Goal: Information Seeking & Learning: Check status

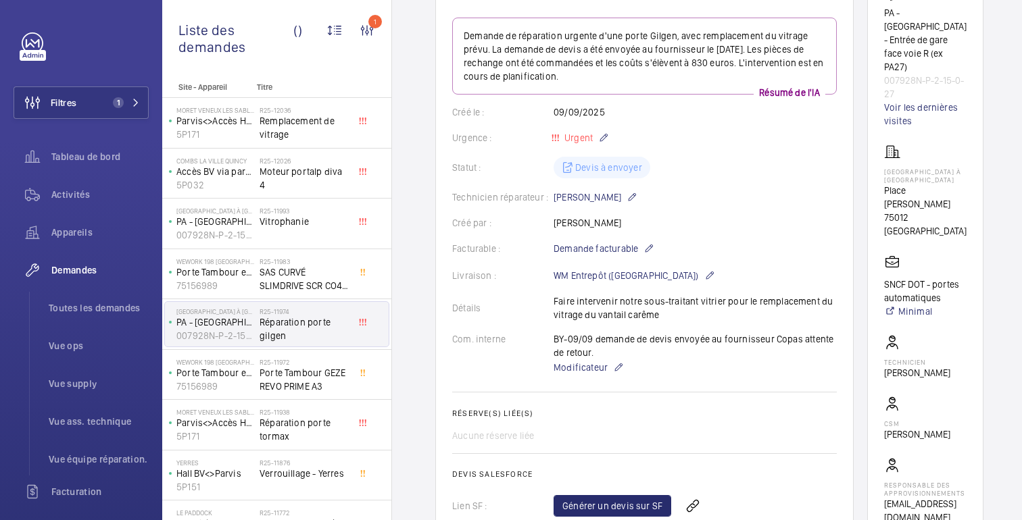
scroll to position [443, 0]
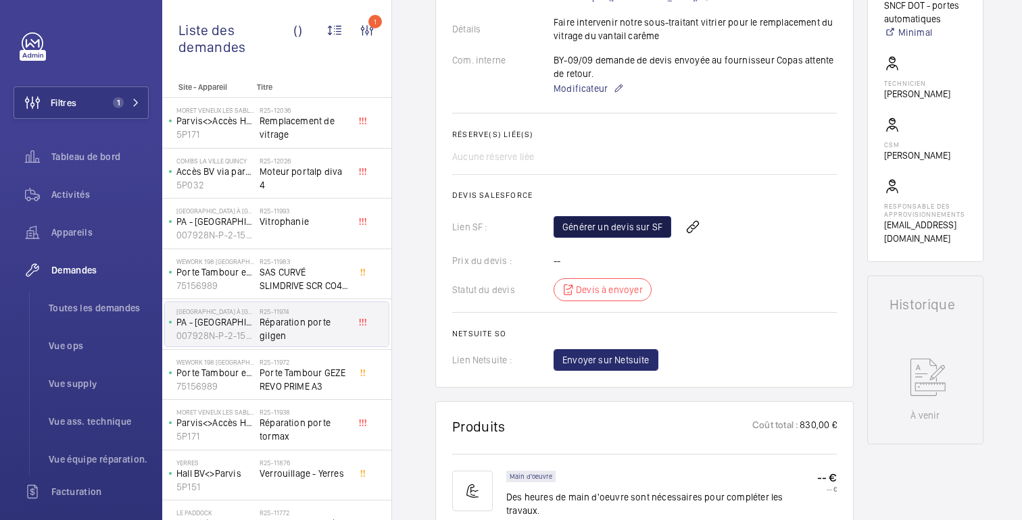
click at [617, 224] on font "Générer un devis sur SF" at bounding box center [612, 227] width 100 height 11
click at [709, 236] on div "Générer un devis sur SF Rafraichir la page" at bounding box center [694, 227] width 283 height 32
click at [735, 221] on span "Rafraichir la page" at bounding box center [722, 227] width 87 height 16
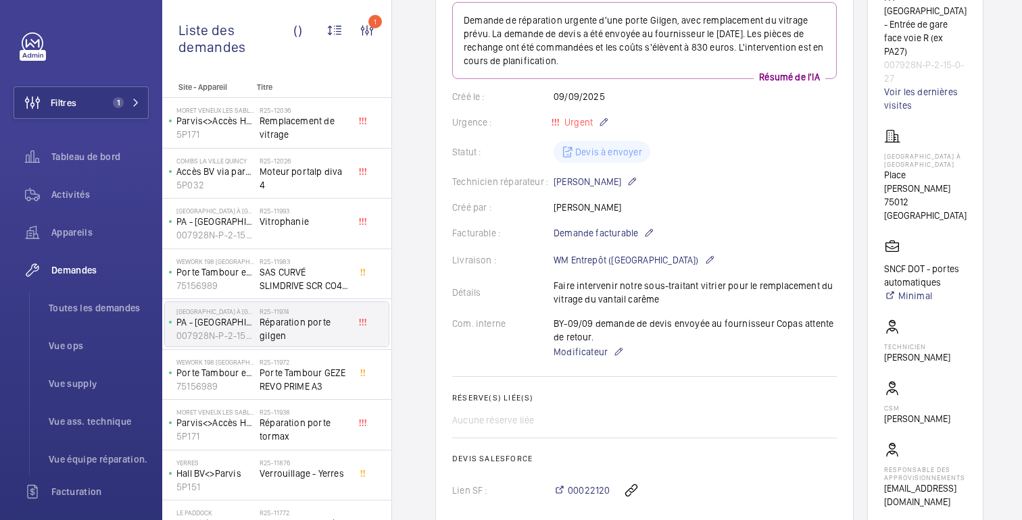
scroll to position [0, 0]
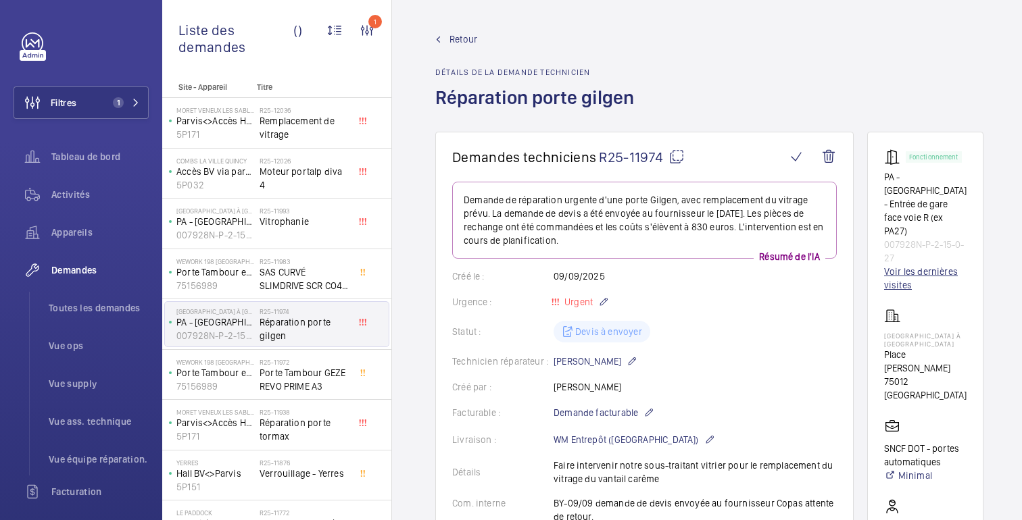
click at [925, 266] on font "Voir les dernières visites" at bounding box center [921, 278] width 74 height 24
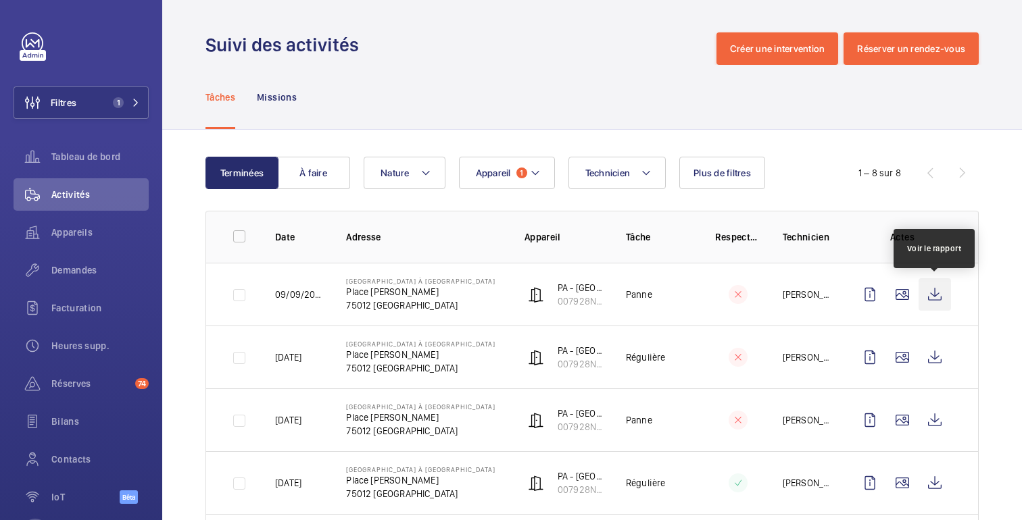
click at [935, 296] on wm-front-icon-button at bounding box center [934, 294] width 32 height 32
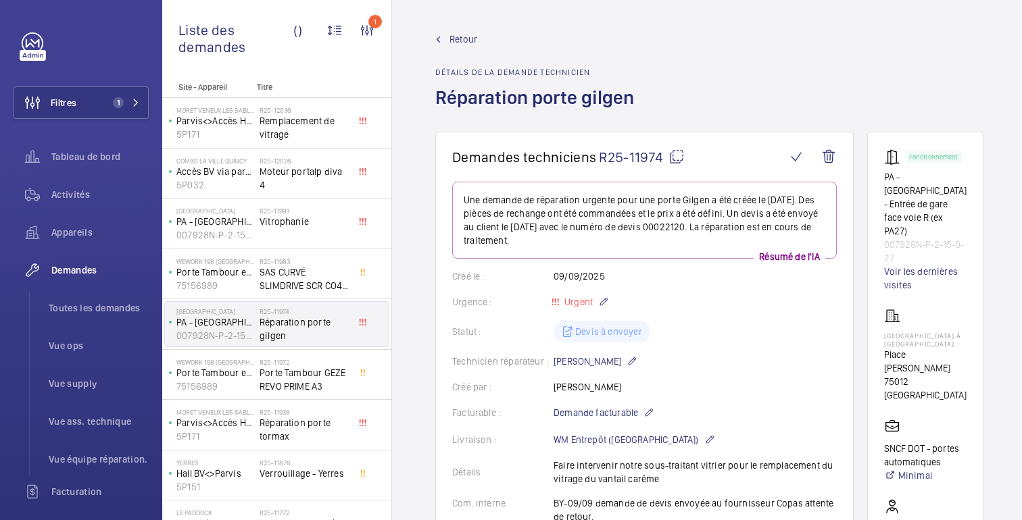
click at [894, 376] on font "75012 [GEOGRAPHIC_DATA]" at bounding box center [925, 388] width 82 height 24
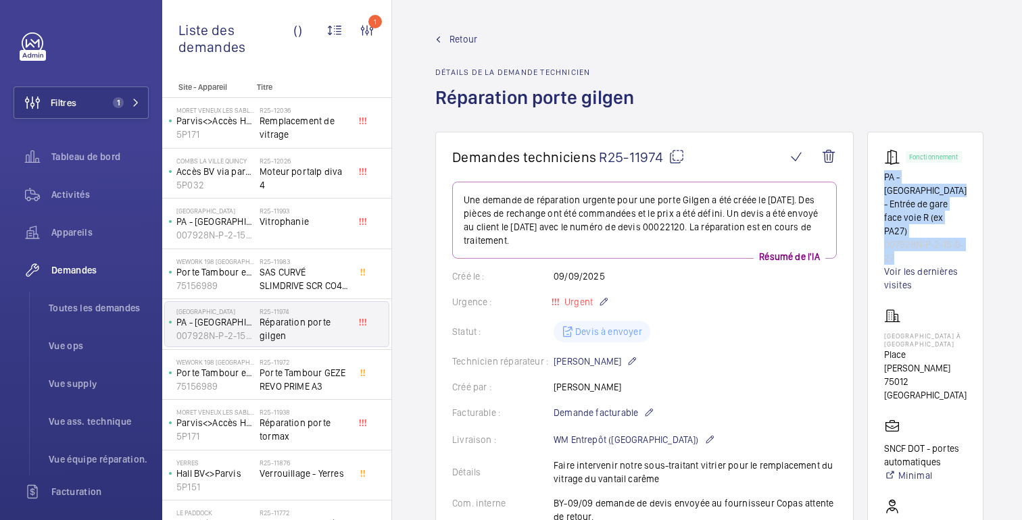
drag, startPoint x: 894, startPoint y: 231, endPoint x: 881, endPoint y: 178, distance: 54.9
click at [881, 178] on wm-front-card "Fonctionnement PA - [GEOGRAPHIC_DATA] - Entrée de gare face voie R (ex PA27) 00…" at bounding box center [925, 419] width 116 height 574
copy div "PA - [GEOGRAPHIC_DATA] - Entrée de gare face voie R (ex PA27) 007928N-P-2-15-0-…"
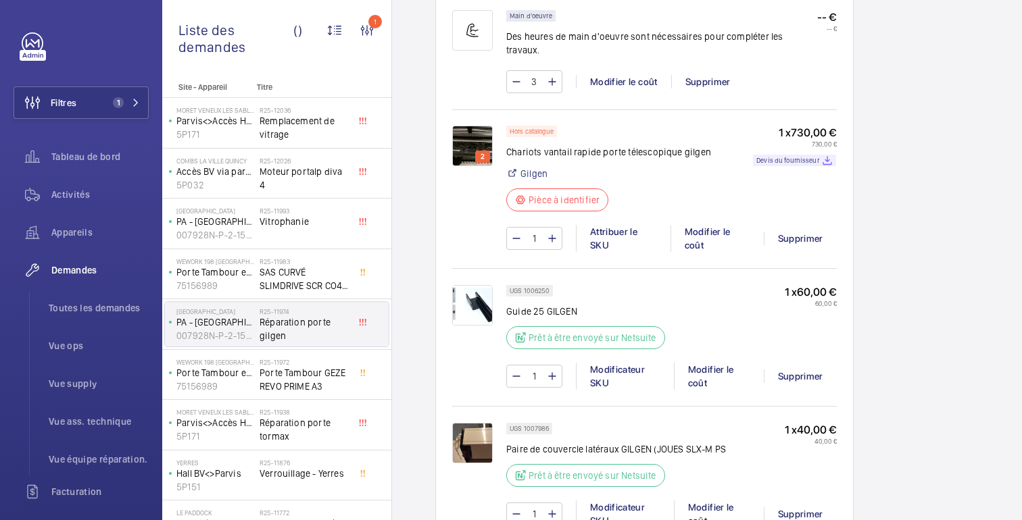
scroll to position [959, 0]
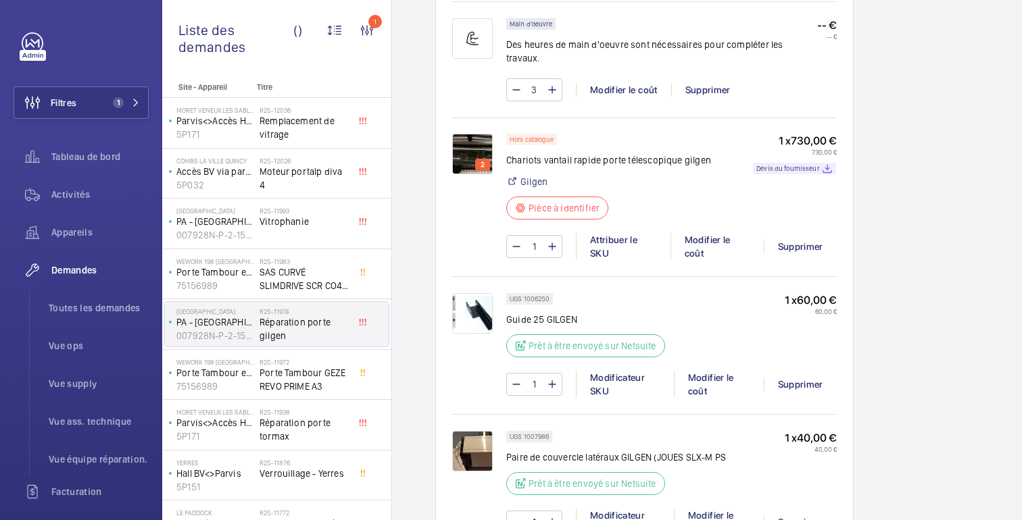
click at [489, 306] on img at bounding box center [472, 313] width 41 height 41
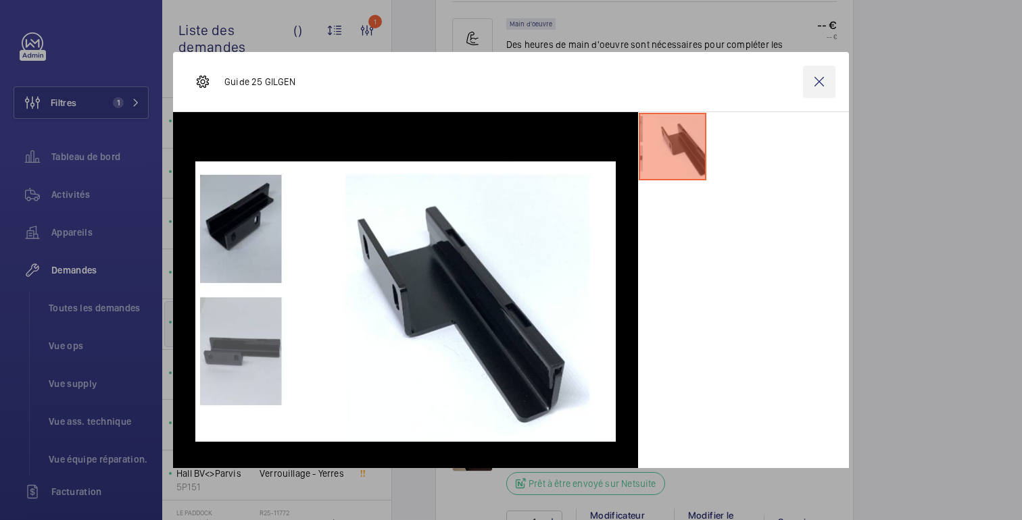
click at [821, 90] on wm-front-icon-button at bounding box center [819, 82] width 32 height 32
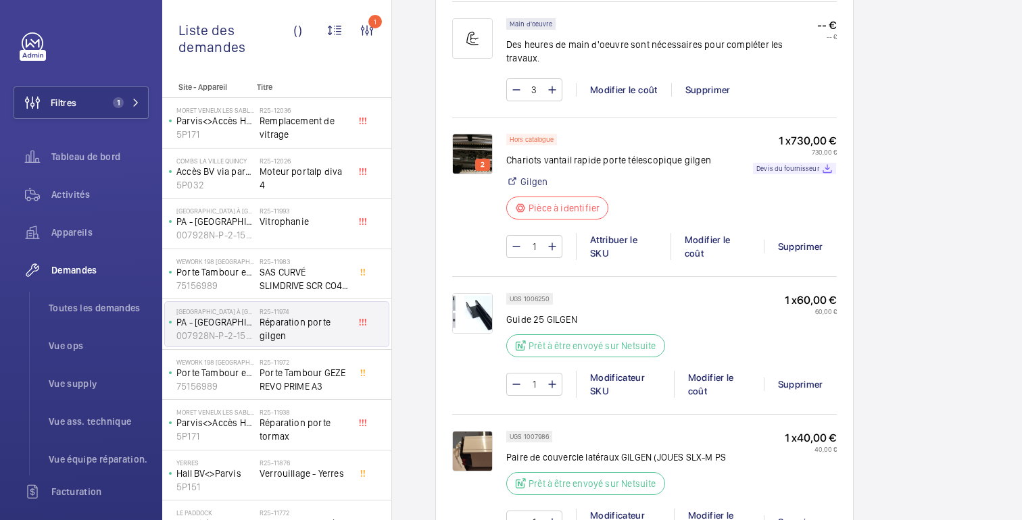
scroll to position [1050, 0]
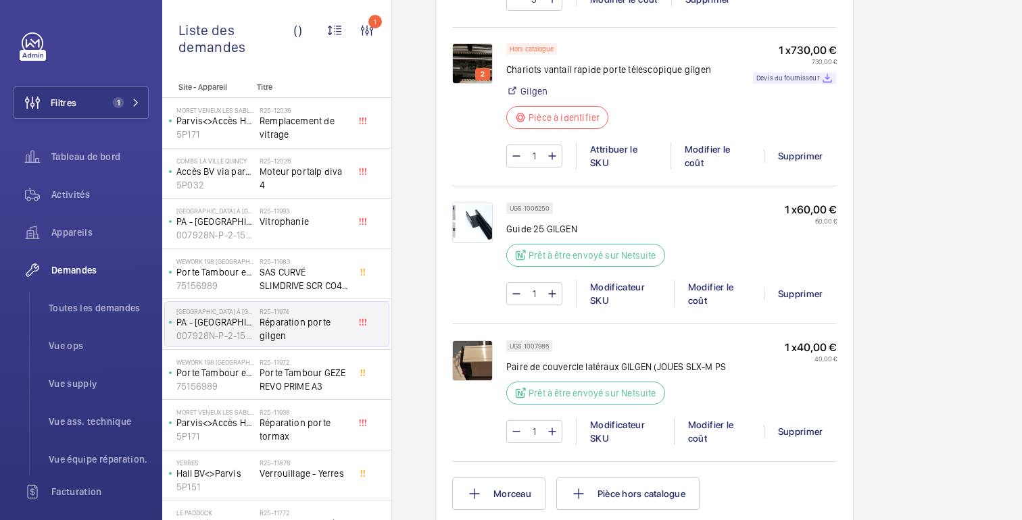
click at [961, 392] on div "Fonctionnement PA - [GEOGRAPHIC_DATA] - Entrée de gare face voie R (ex PA27) 00…" at bounding box center [925, 55] width 116 height 1947
click at [472, 341] on img at bounding box center [472, 361] width 41 height 41
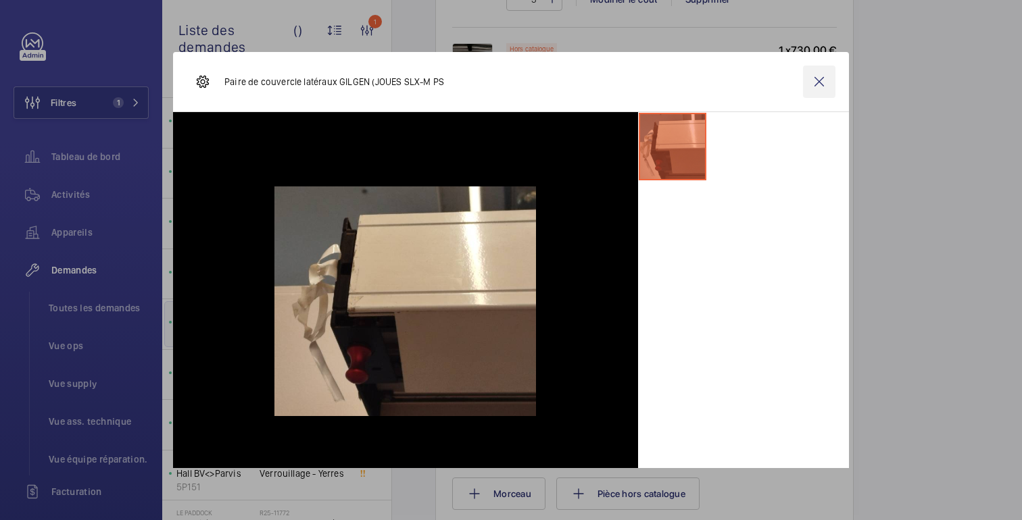
click at [818, 80] on wm-front-icon-button at bounding box center [819, 82] width 32 height 32
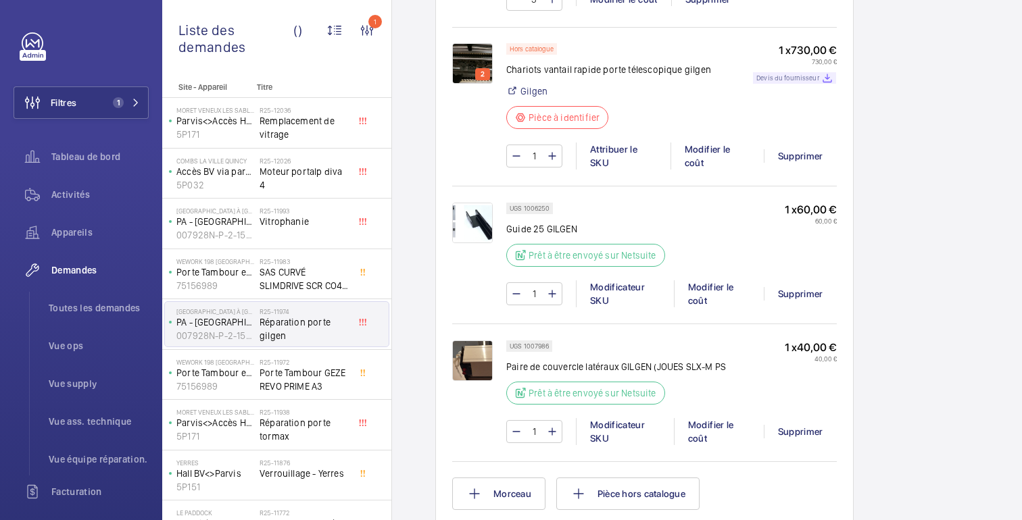
click at [801, 74] on font "Devis du fournisseur" at bounding box center [787, 78] width 63 height 8
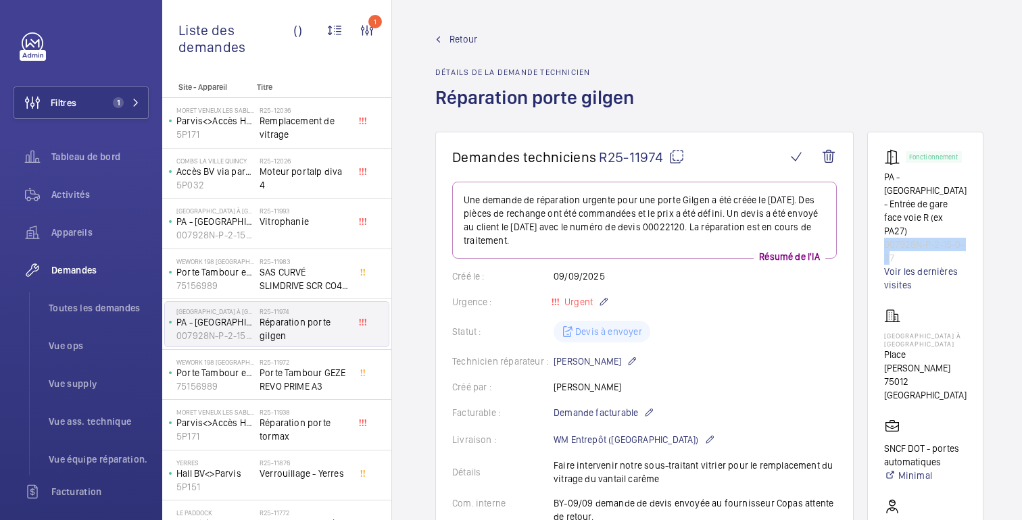
drag, startPoint x: 891, startPoint y: 232, endPoint x: 875, endPoint y: 215, distance: 23.0
click at [875, 215] on wm-front-card "Fonctionnement PA - [GEOGRAPHIC_DATA] - Entrée de gare face voie R (ex PA27) 00…" at bounding box center [925, 419] width 116 height 574
click at [897, 238] on p "007928N-P-2-15-0-27" at bounding box center [925, 251] width 82 height 27
drag, startPoint x: 893, startPoint y: 231, endPoint x: 878, endPoint y: 178, distance: 54.8
click at [878, 178] on wm-front-card "Fonctionnement PA - [GEOGRAPHIC_DATA] - Entrée de gare face voie R (ex PA27) 00…" at bounding box center [925, 419] width 116 height 574
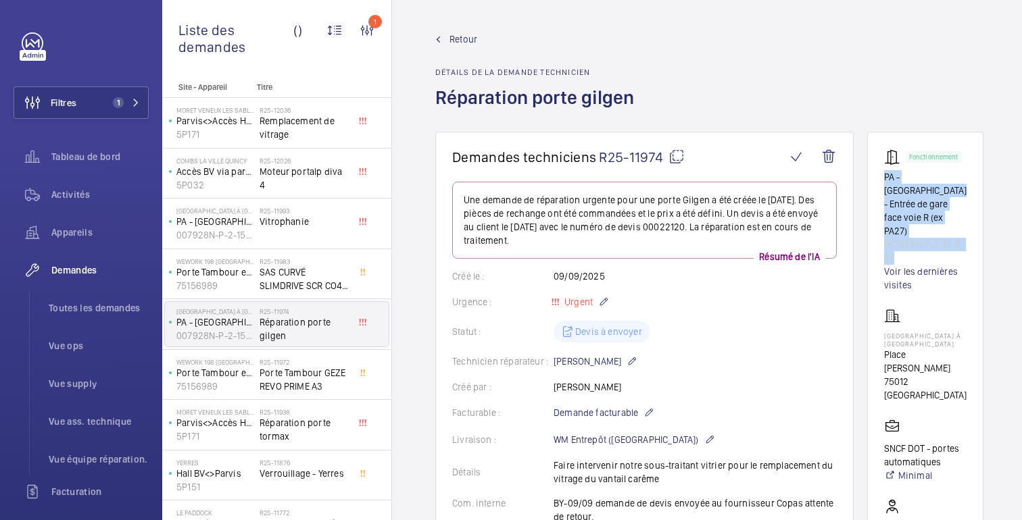
copy div "PA - [GEOGRAPHIC_DATA] - Entrée de gare face voie R (ex PA27) 007928N-P-2-15-0-…"
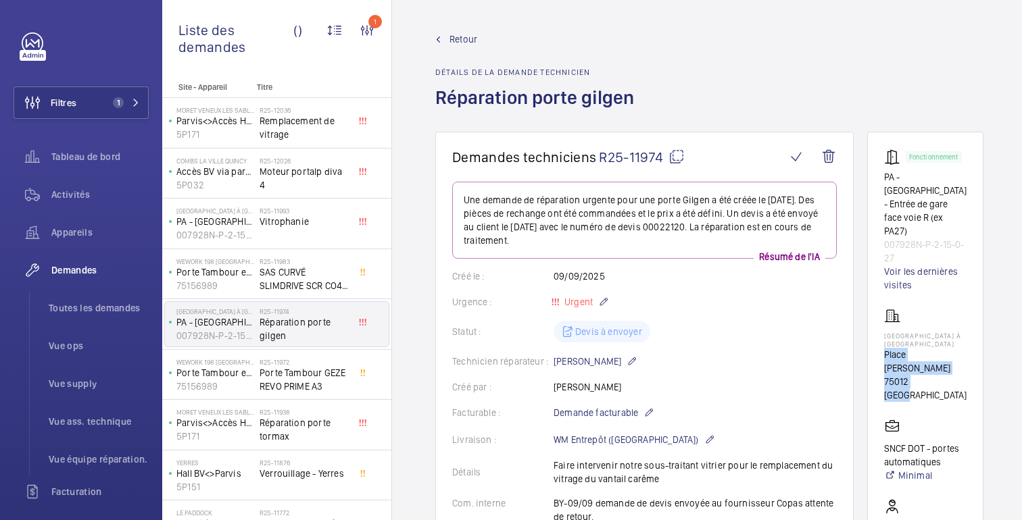
drag, startPoint x: 932, startPoint y: 334, endPoint x: 882, endPoint y: 323, distance: 52.0
click at [882, 323] on wm-front-card "Fonctionnement PA - [GEOGRAPHIC_DATA] - Entrée de gare face voie R (ex PA27) 00…" at bounding box center [925, 419] width 116 height 574
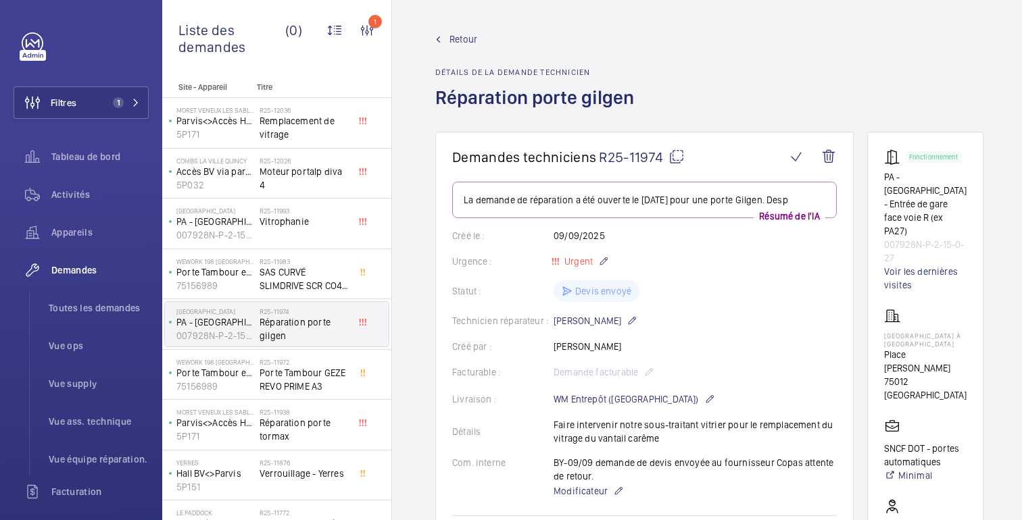
click at [466, 39] on font "Retour" at bounding box center [463, 39] width 28 height 11
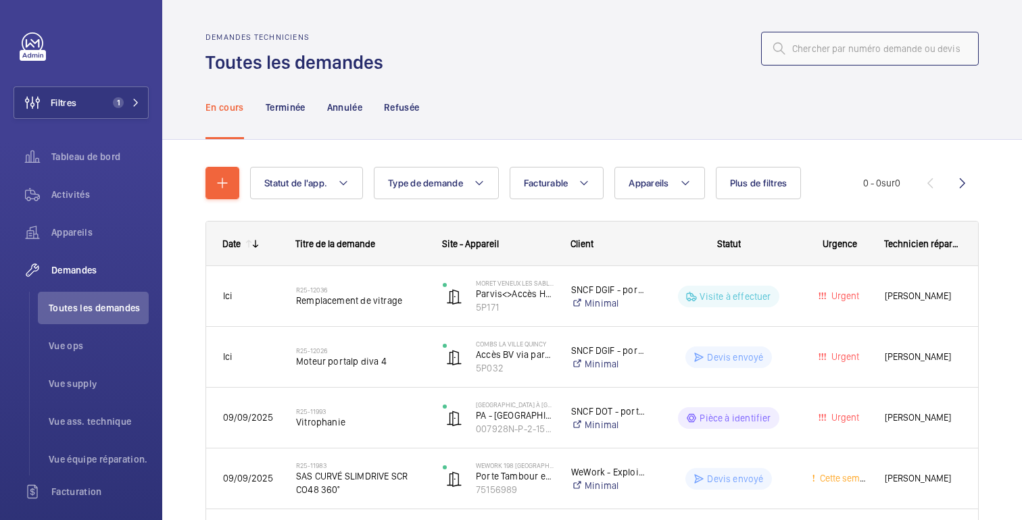
click at [828, 52] on input "text" at bounding box center [870, 49] width 218 height 34
paste input "10413"
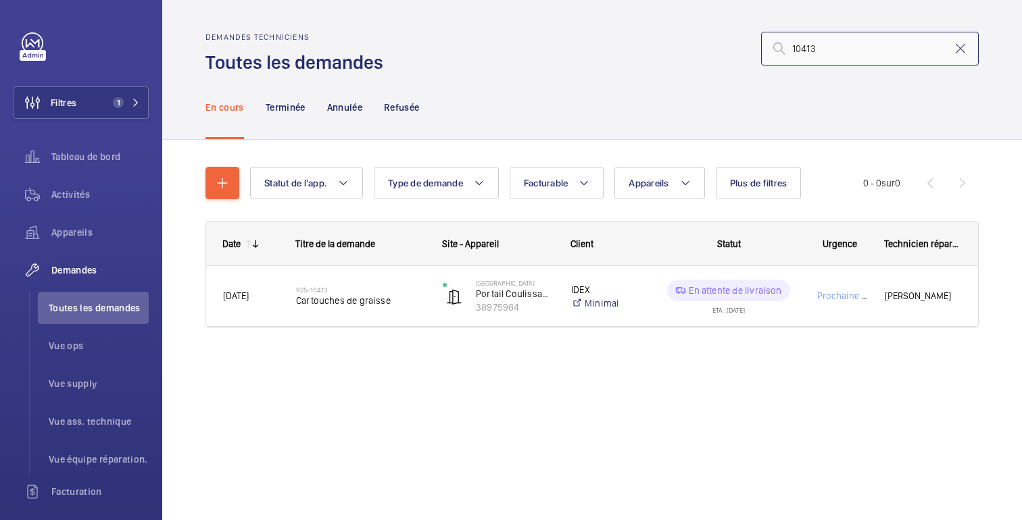
type input "10413"
click at [958, 47] on mat-icon at bounding box center [960, 49] width 16 height 16
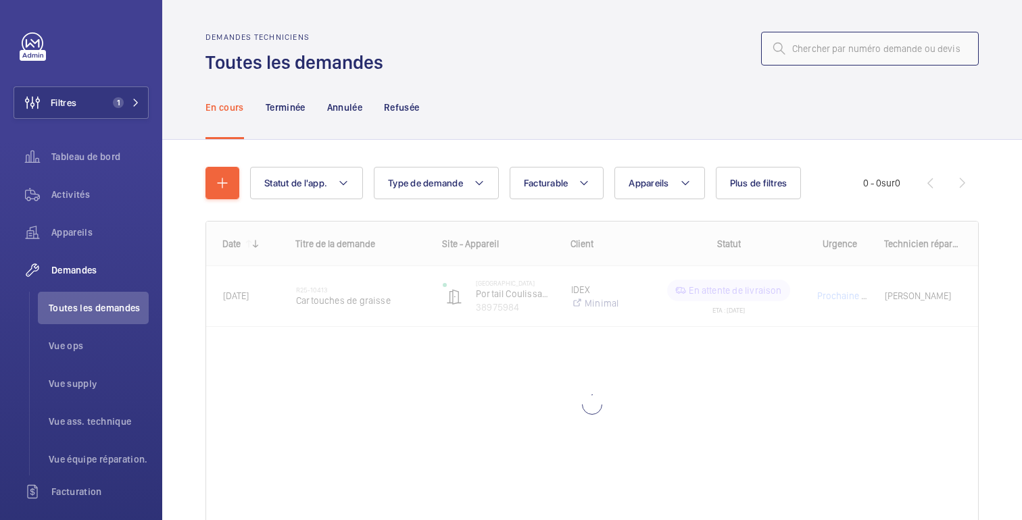
click at [847, 50] on input "text" at bounding box center [870, 49] width 218 height 34
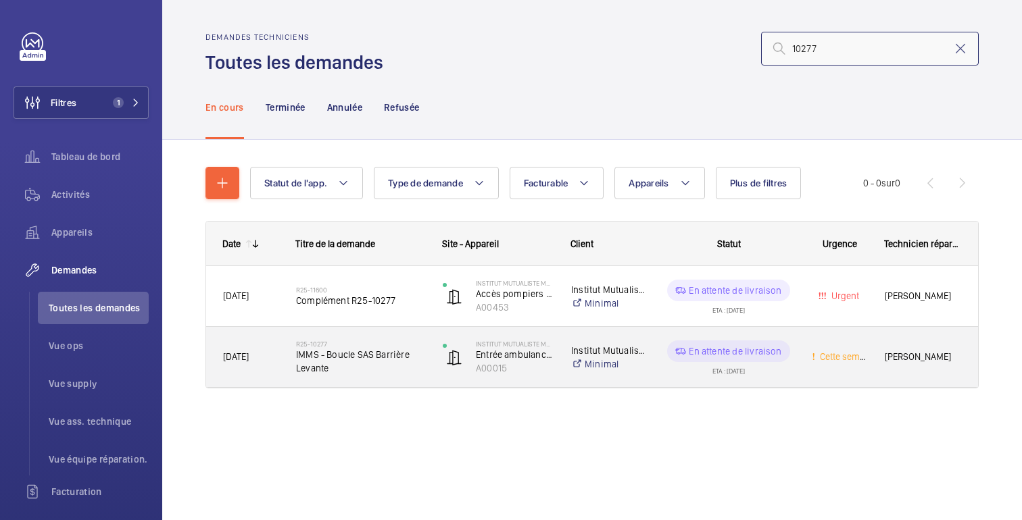
type input "10277"
click at [795, 376] on div "Cette semaine" at bounding box center [831, 357] width 72 height 43
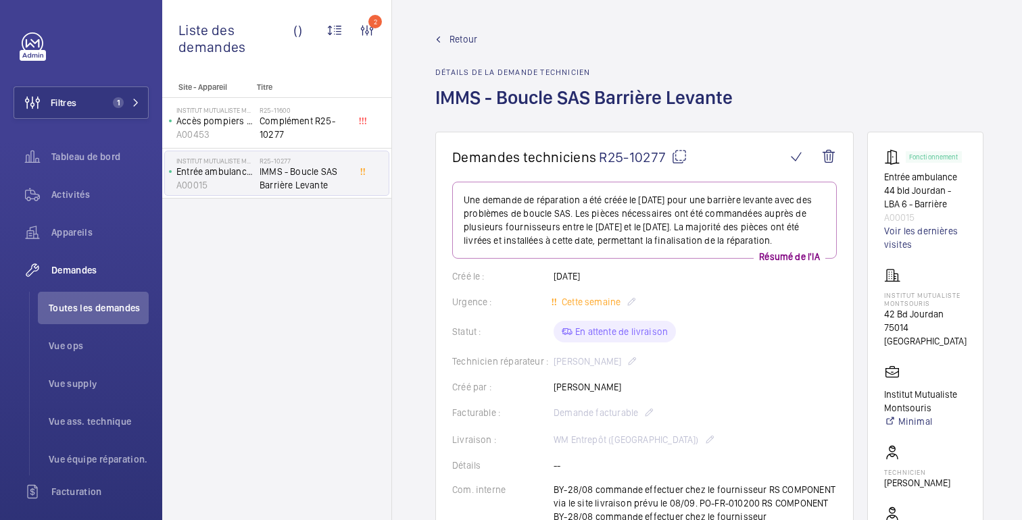
click at [461, 34] on font "Retour" at bounding box center [463, 39] width 28 height 11
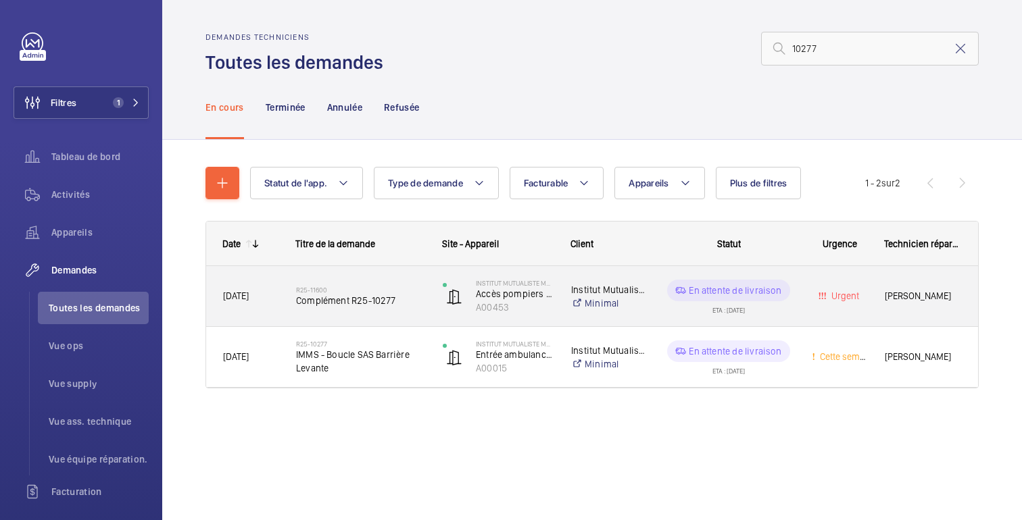
click at [795, 313] on div "Urgent" at bounding box center [831, 296] width 73 height 60
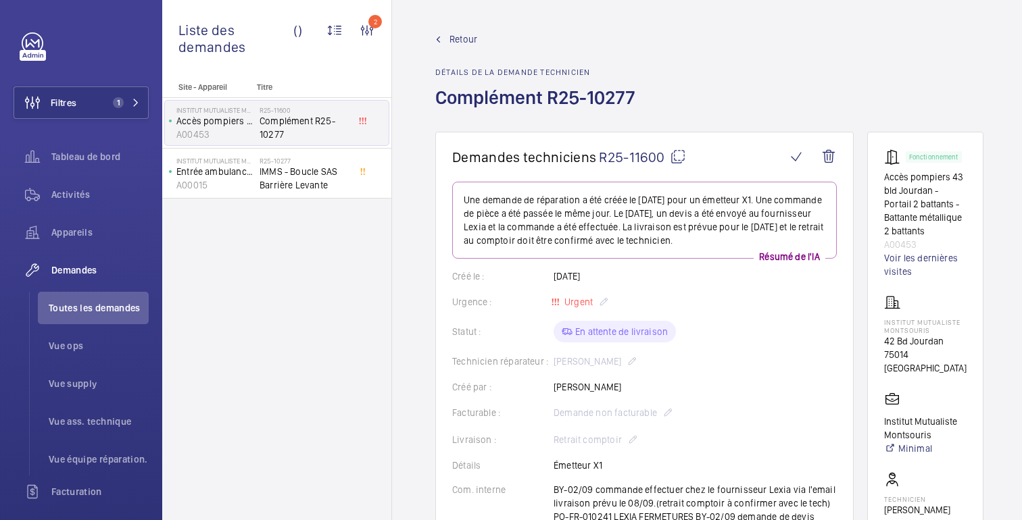
click at [452, 35] on font "Retour" at bounding box center [463, 39] width 28 height 11
